Goal: Find specific page/section: Find specific page/section

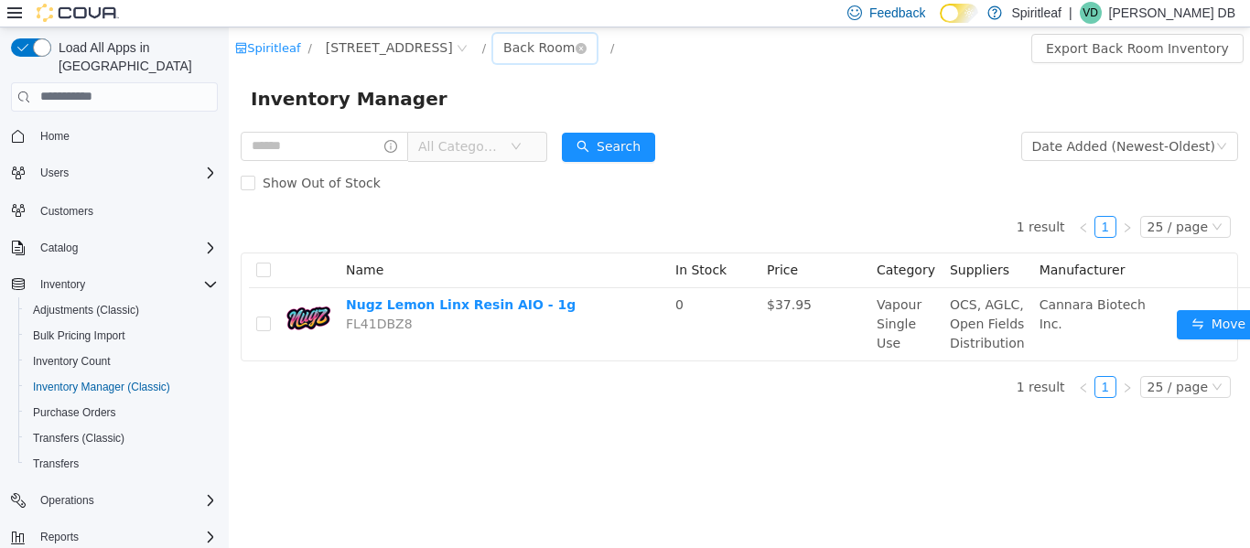
click at [575, 44] on div "Back Room" at bounding box center [538, 46] width 71 height 27
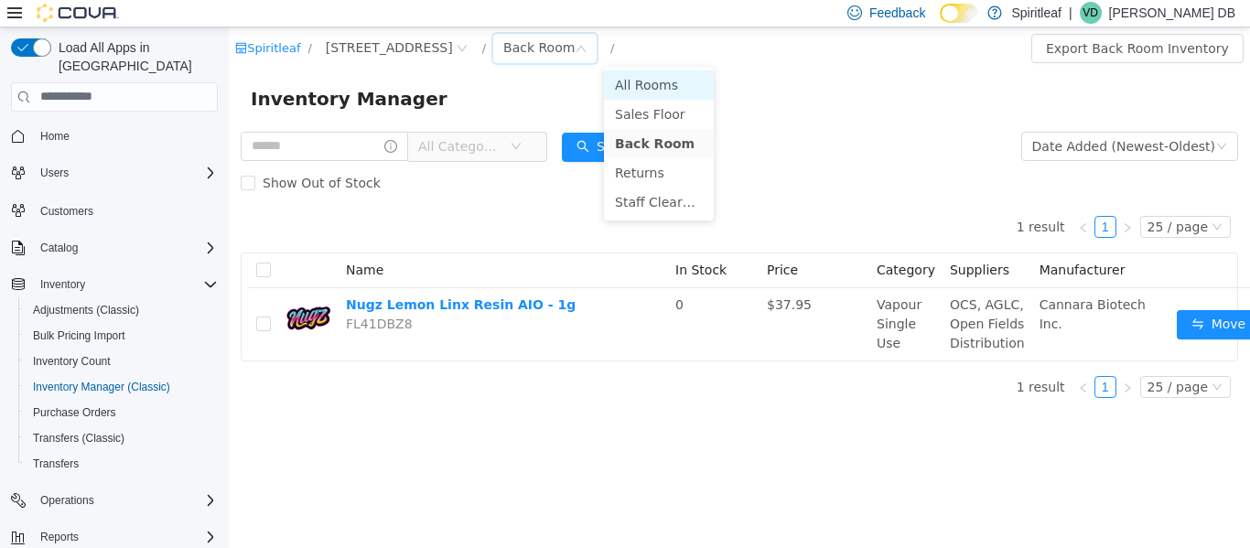
click at [668, 81] on li "All Rooms" at bounding box center [659, 84] width 110 height 29
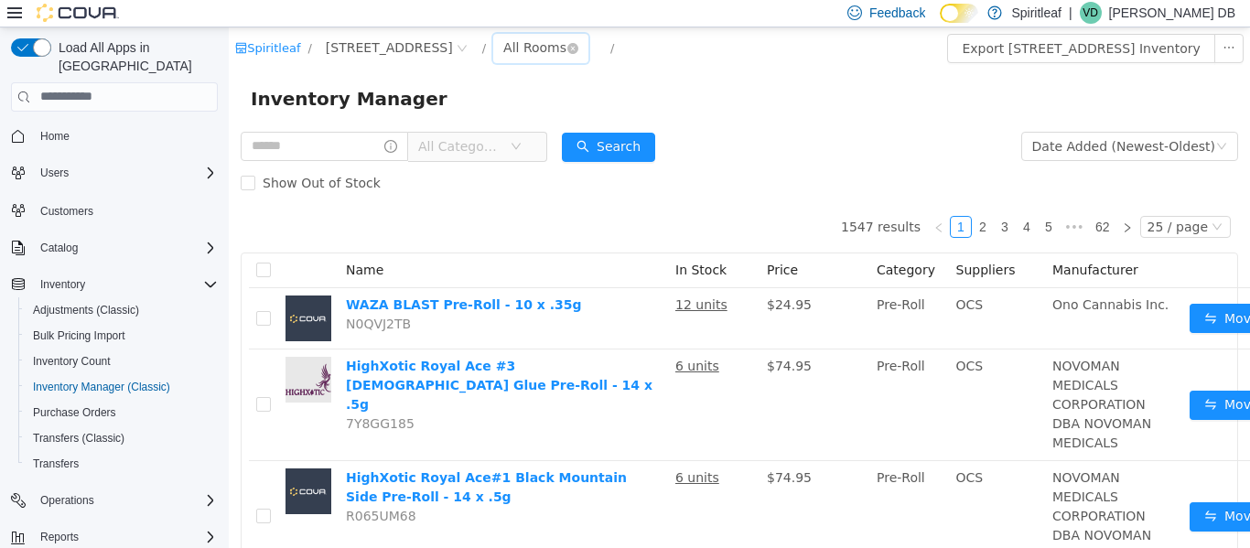
click at [566, 38] on div "All Rooms" at bounding box center [534, 46] width 63 height 27
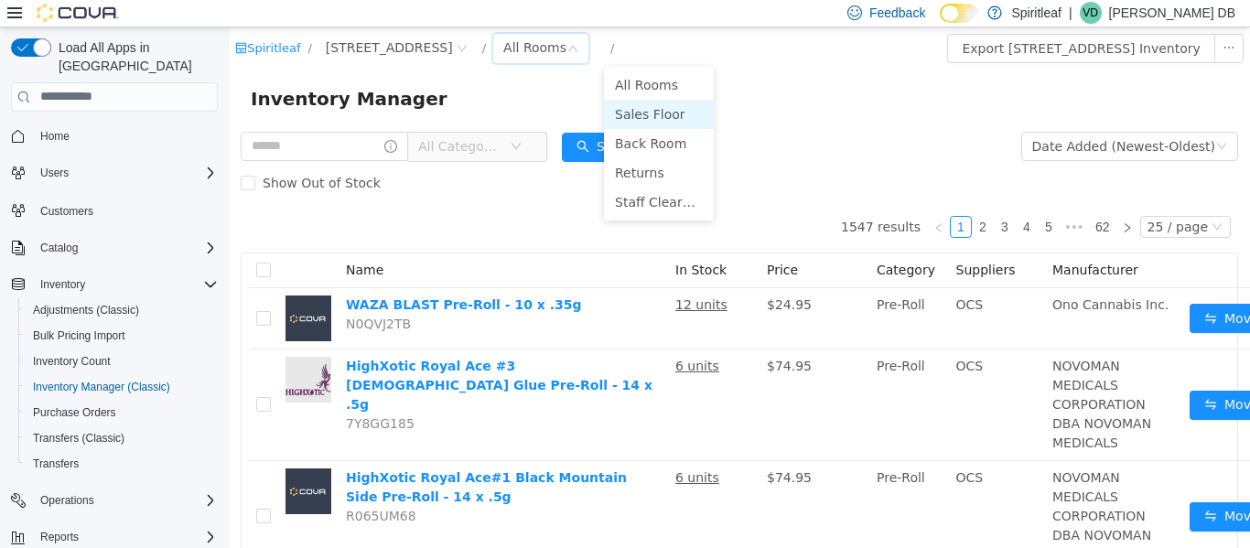
click at [636, 113] on li "Sales Floor" at bounding box center [659, 113] width 110 height 29
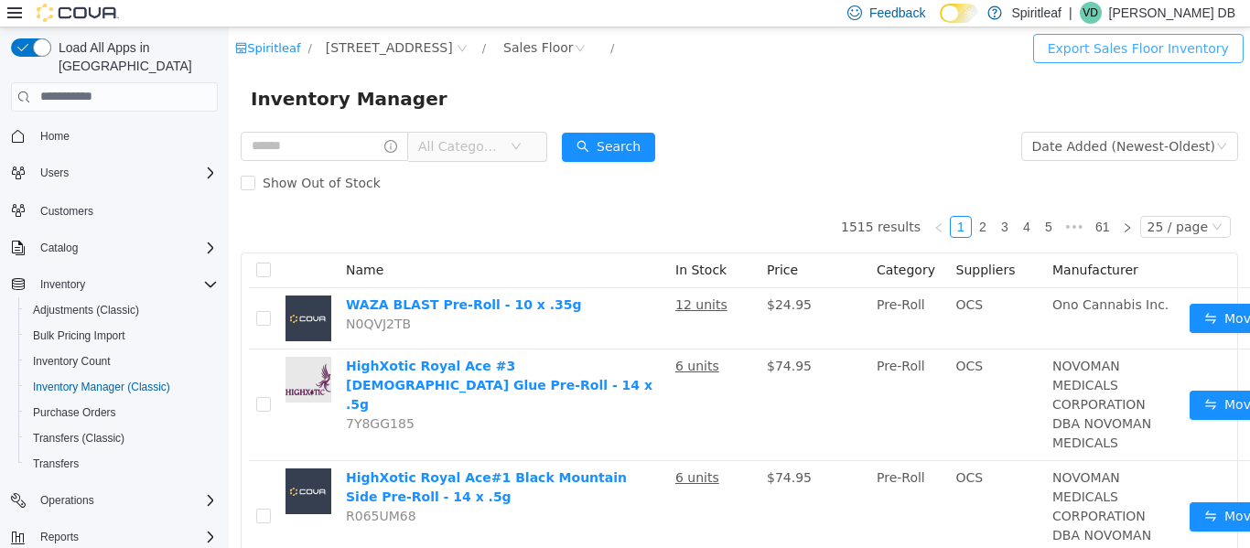
click at [1111, 51] on button "Export Sales Floor Inventory" at bounding box center [1138, 47] width 210 height 29
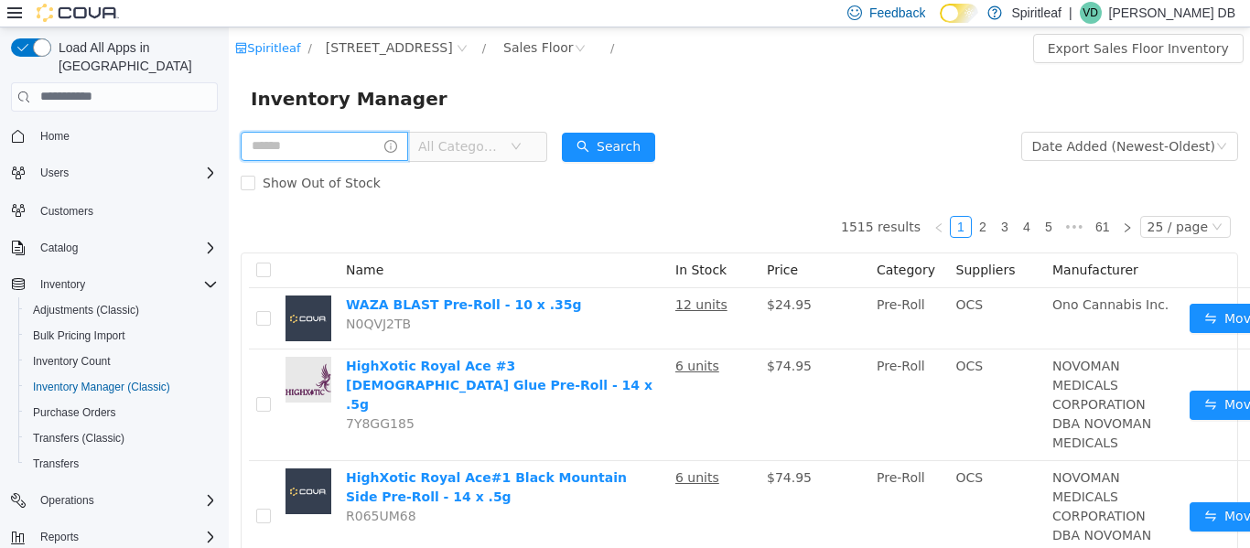
click at [373, 150] on input "text" at bounding box center [324, 145] width 167 height 29
type input "*"
click at [574, 47] on div "Sales Floor" at bounding box center [538, 46] width 70 height 27
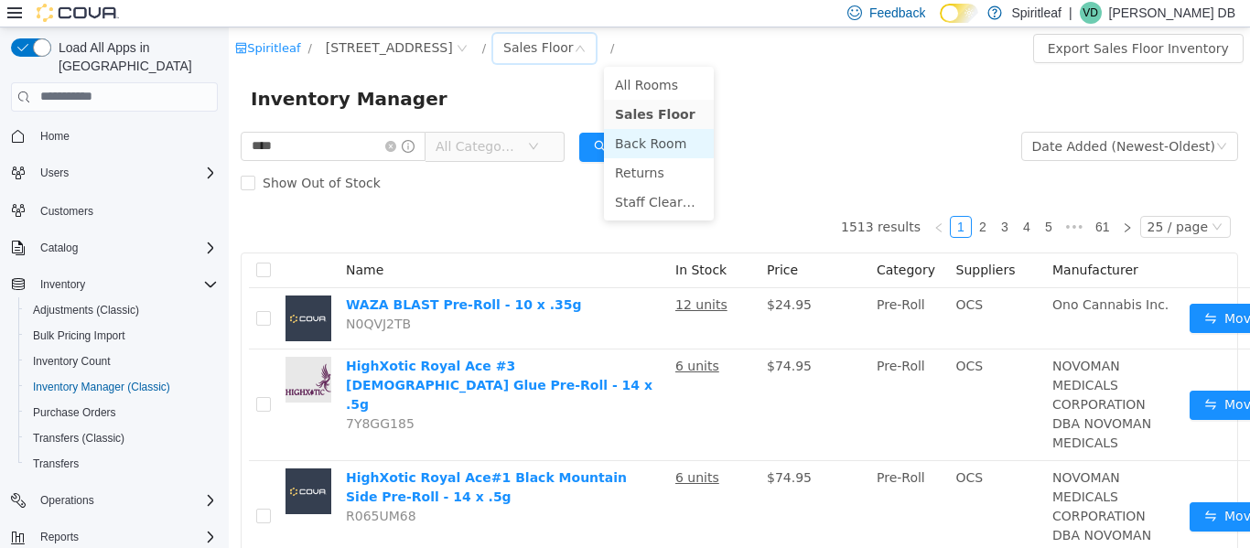
click at [653, 148] on li "Back Room" at bounding box center [659, 142] width 110 height 29
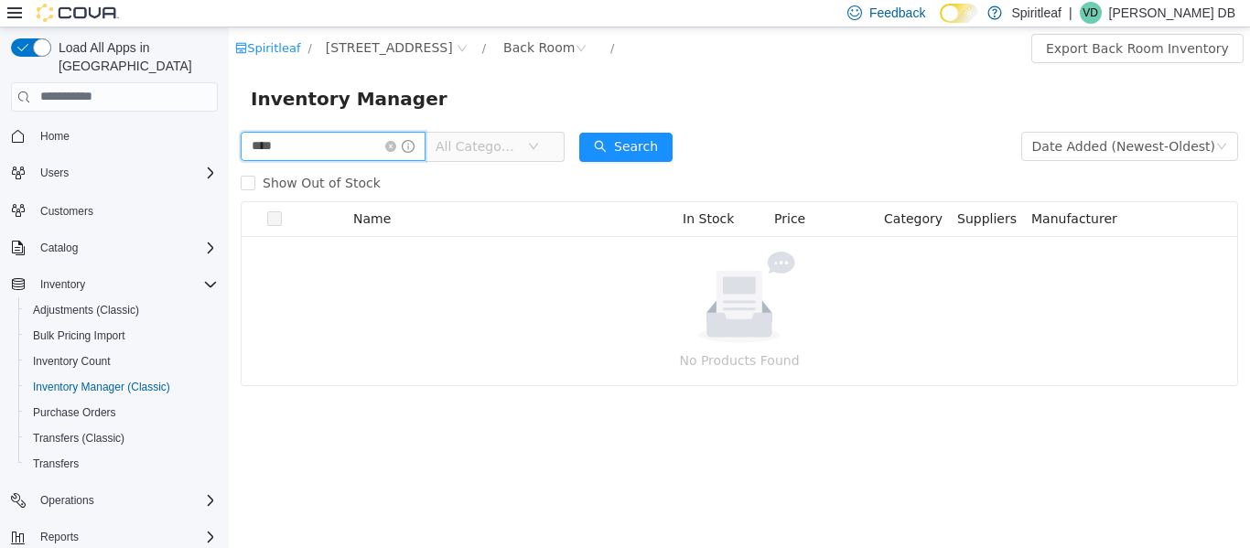
click at [378, 147] on input "****" at bounding box center [333, 145] width 185 height 29
type input "***"
click at [378, 147] on input "***" at bounding box center [333, 145] width 185 height 29
click at [585, 100] on div "Inventory Manager" at bounding box center [739, 97] width 977 height 29
click at [575, 47] on div "Back Room" at bounding box center [538, 46] width 71 height 27
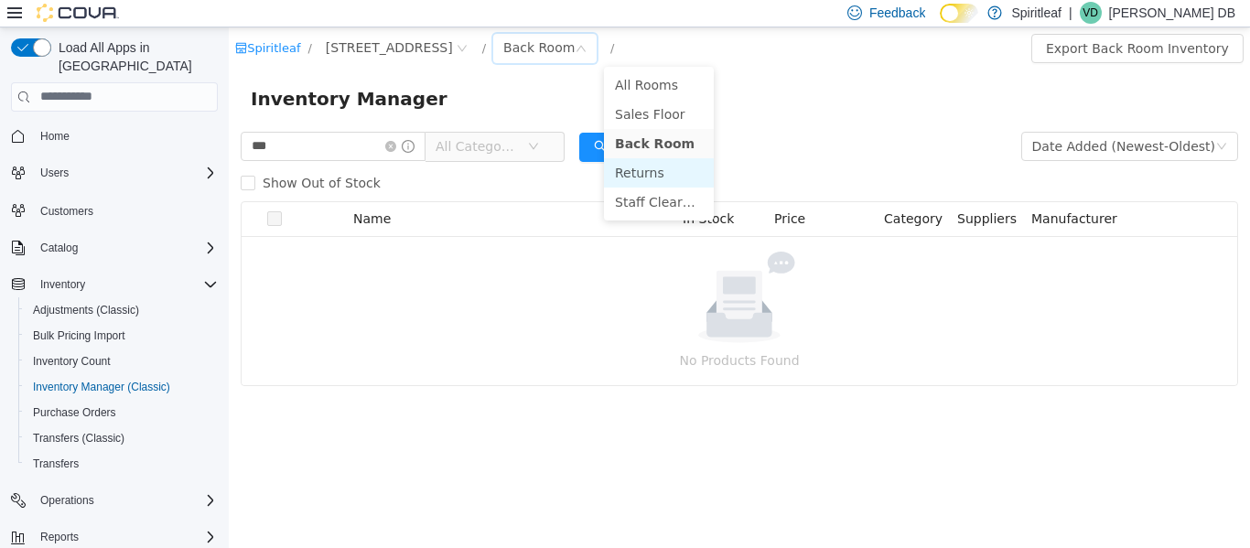
click at [650, 176] on li "Returns" at bounding box center [659, 171] width 110 height 29
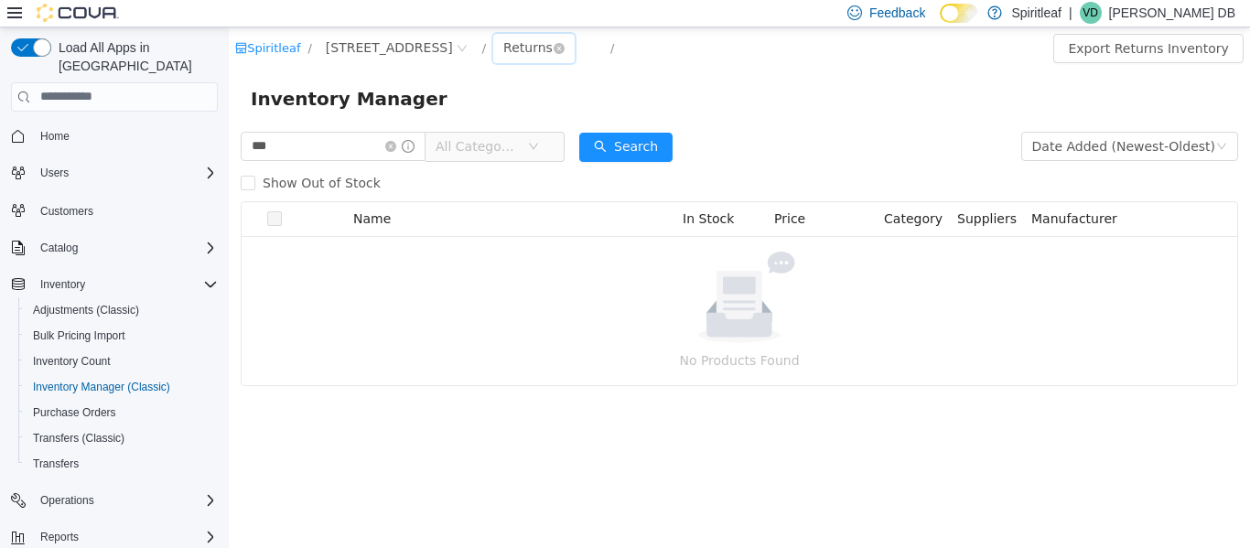
click at [553, 54] on div "Returns" at bounding box center [527, 46] width 49 height 27
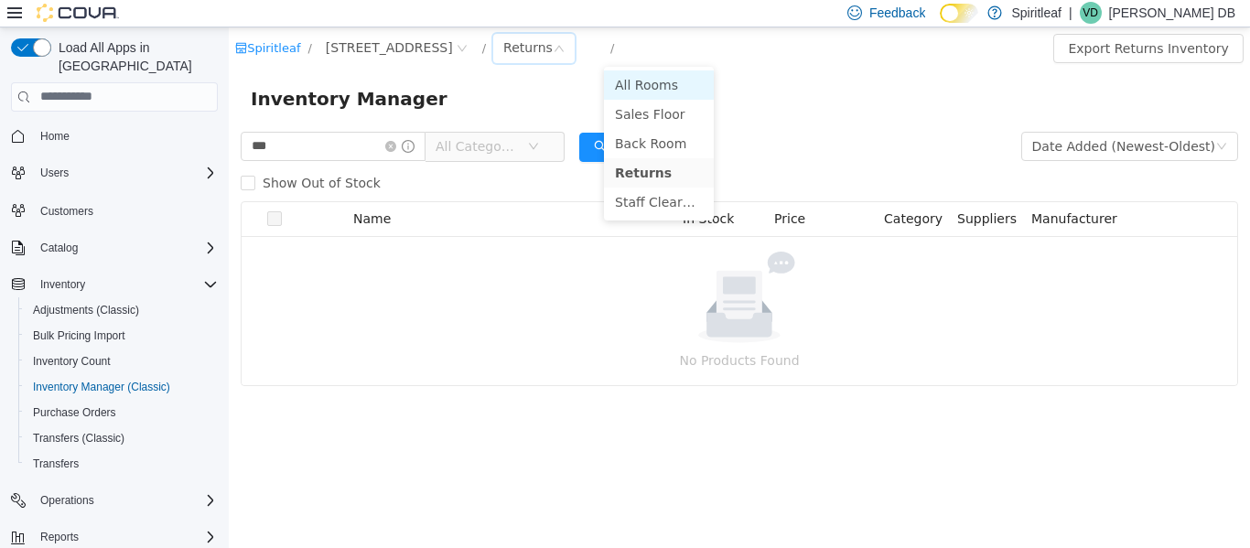
click at [630, 81] on li "All Rooms" at bounding box center [659, 84] width 110 height 29
